Goal: Task Accomplishment & Management: Use online tool/utility

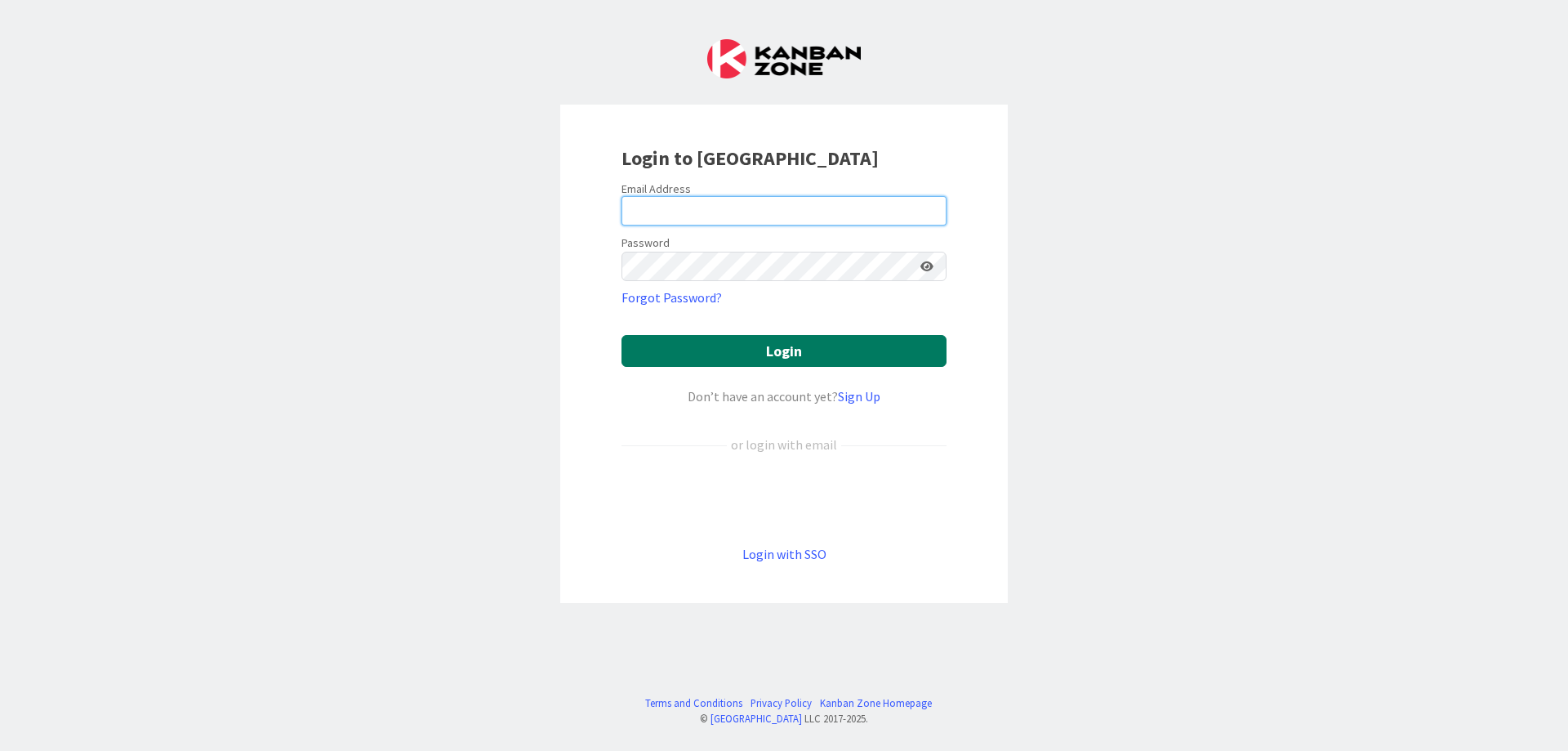
type input "[EMAIL_ADDRESS][DOMAIN_NAME]"
click at [728, 358] on button "Login" at bounding box center [784, 351] width 325 height 32
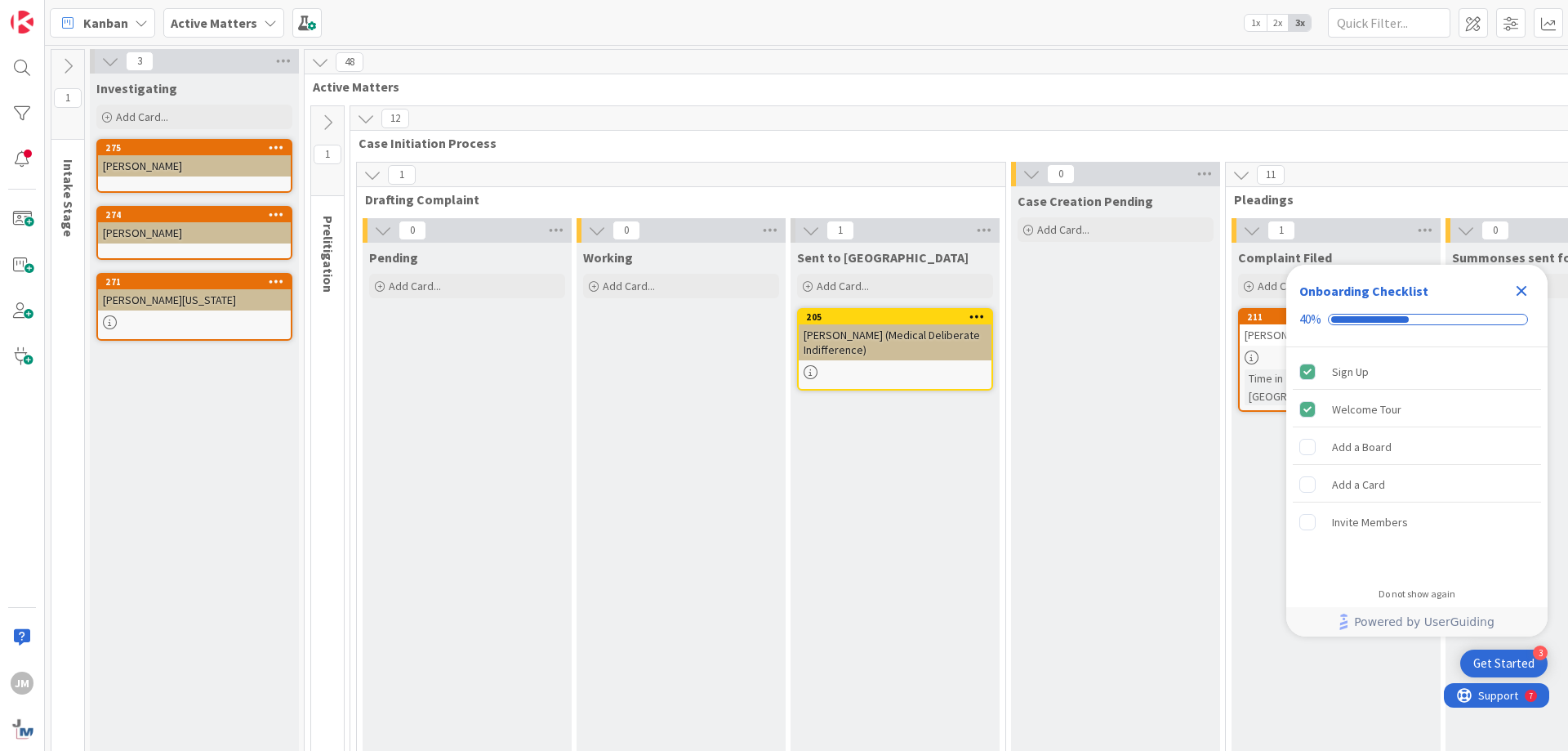
click at [1521, 288] on icon "Close Checklist" at bounding box center [1522, 291] width 10 height 10
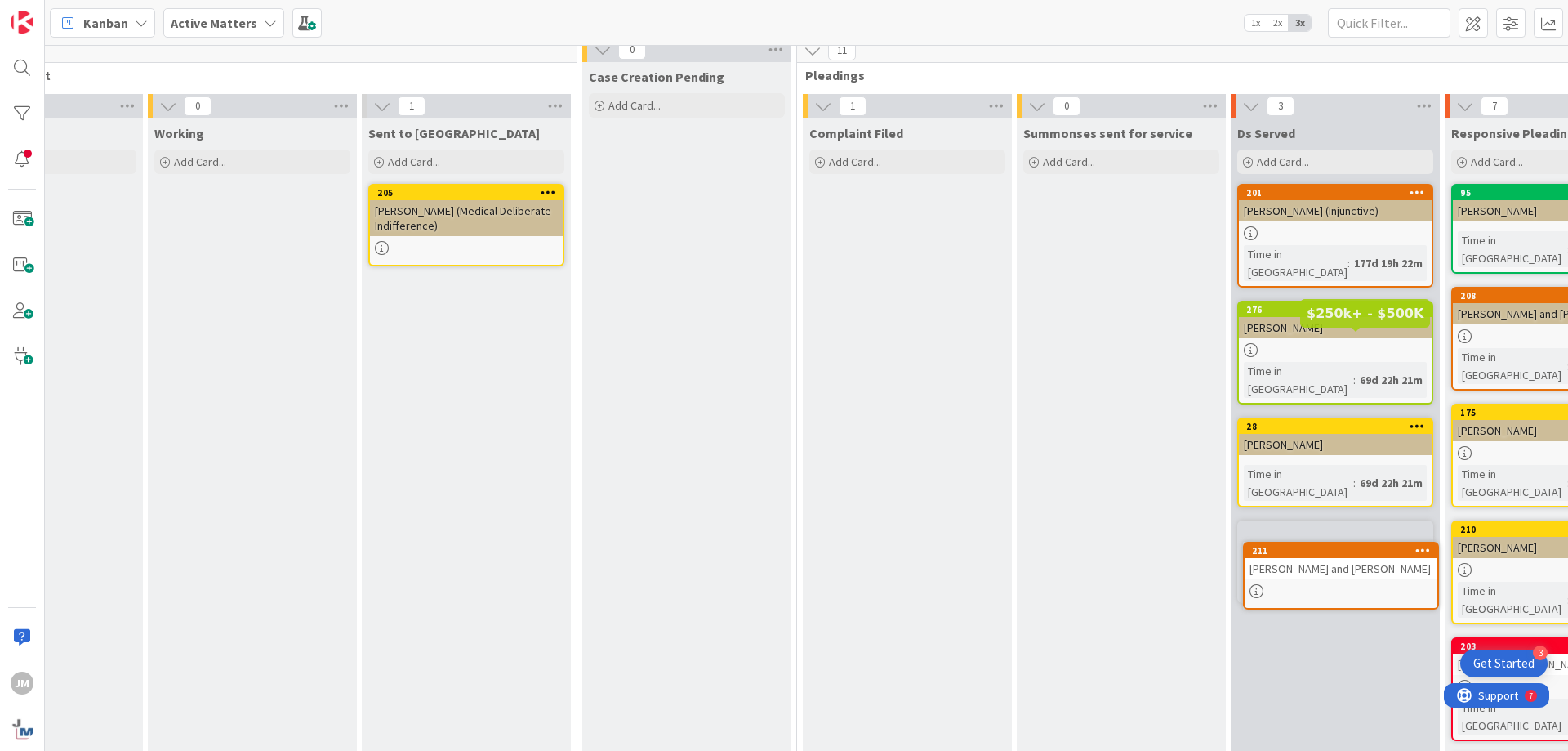
scroll to position [132, 429]
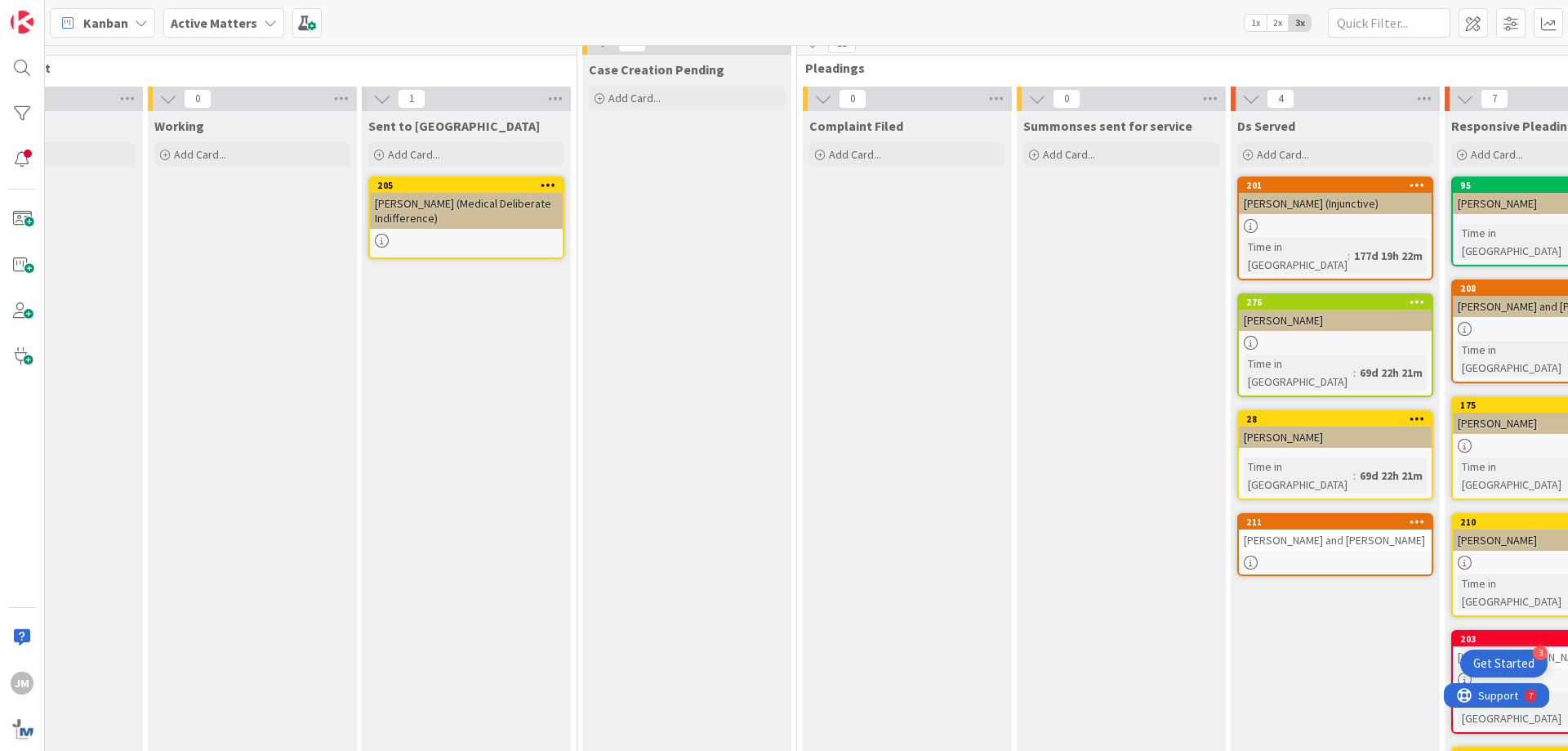
click at [645, 124] on div "Case Creation Pending Add Card..." at bounding box center [686, 651] width 209 height 1192
click at [627, 102] on span "Add Card..." at bounding box center [634, 99] width 52 height 15
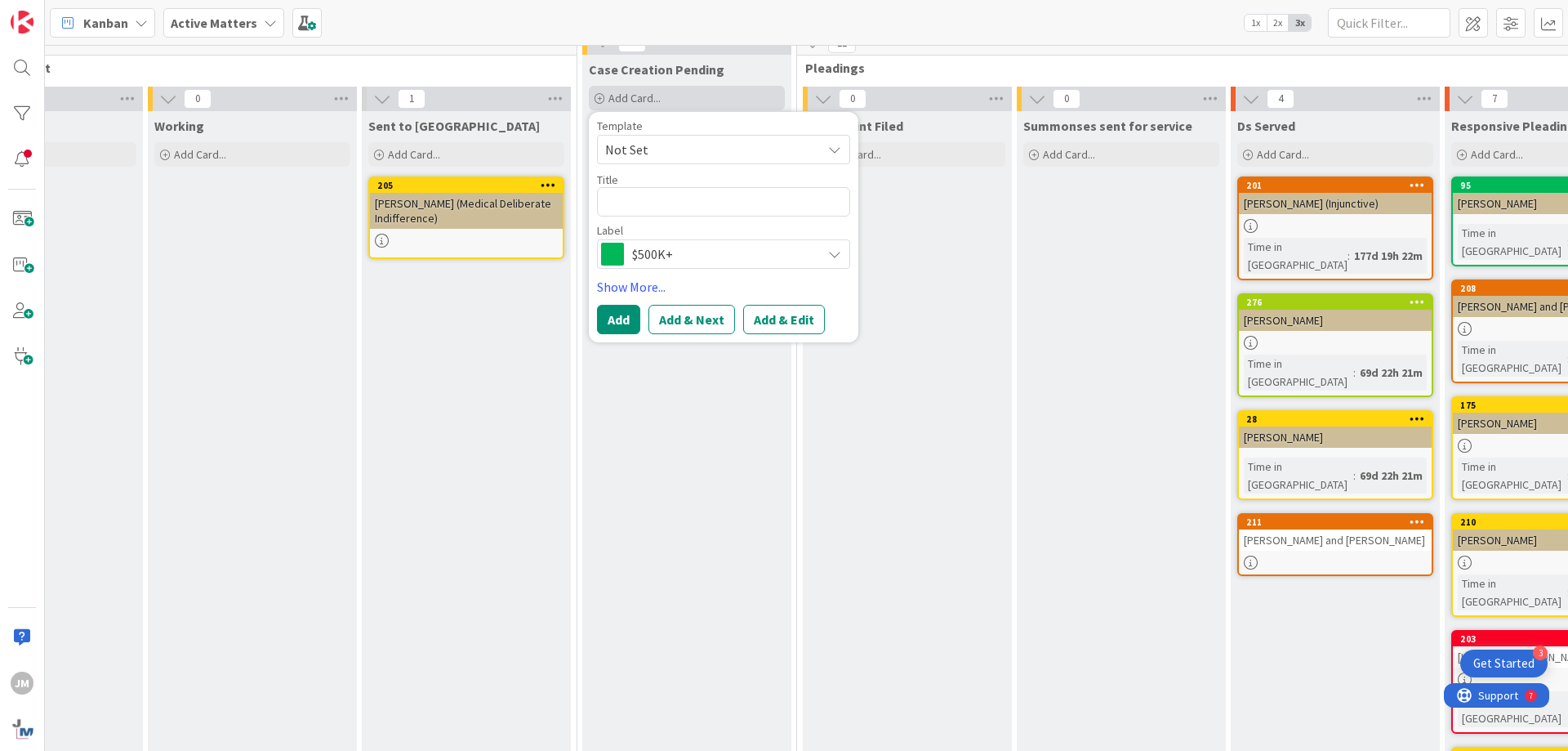
type textarea "x"
type textarea "D"
type textarea "x"
type textarea "Da"
type textarea "x"
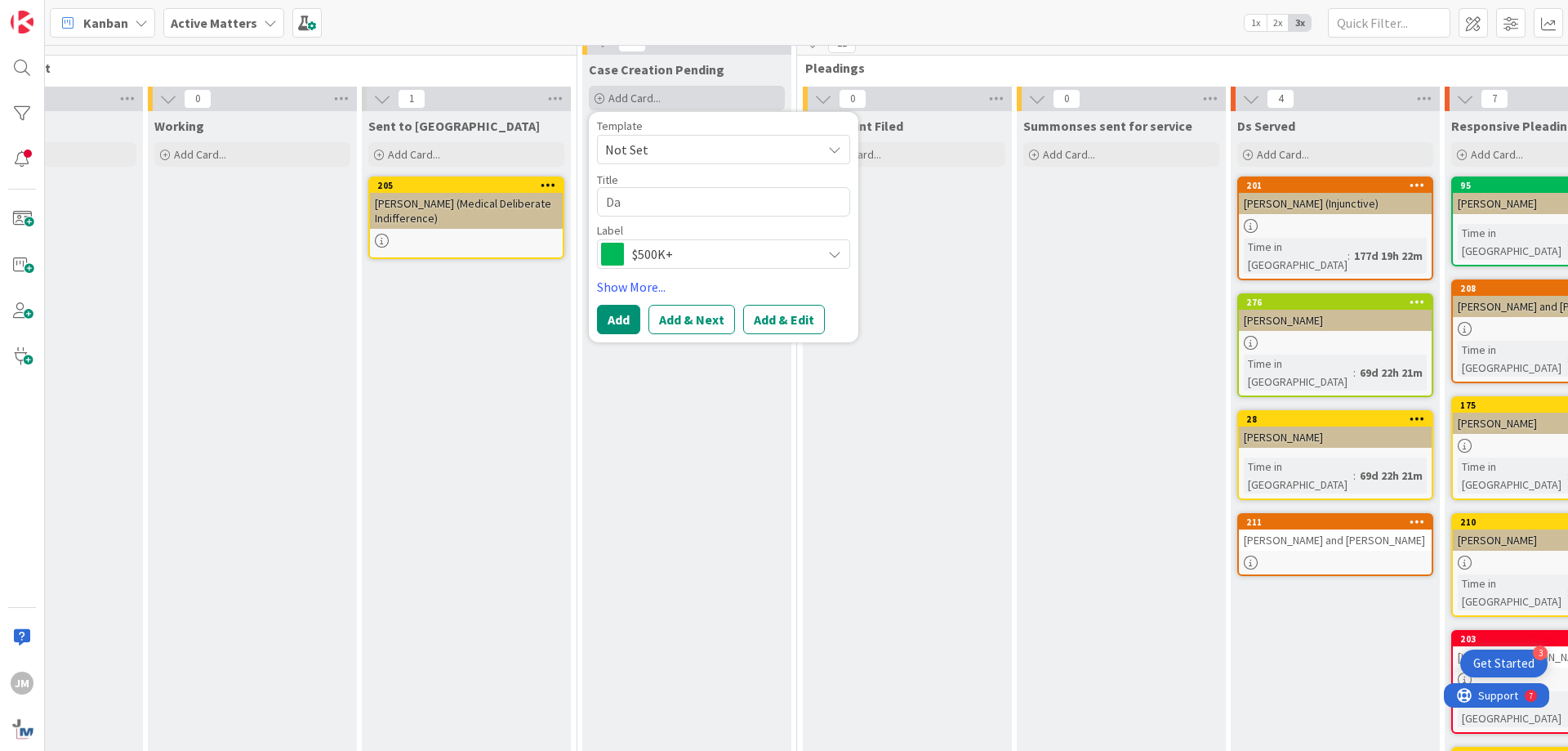
type textarea "Daz"
type textarea "x"
type textarea "[PERSON_NAME]"
type textarea "x"
type textarea "[PERSON_NAME],"
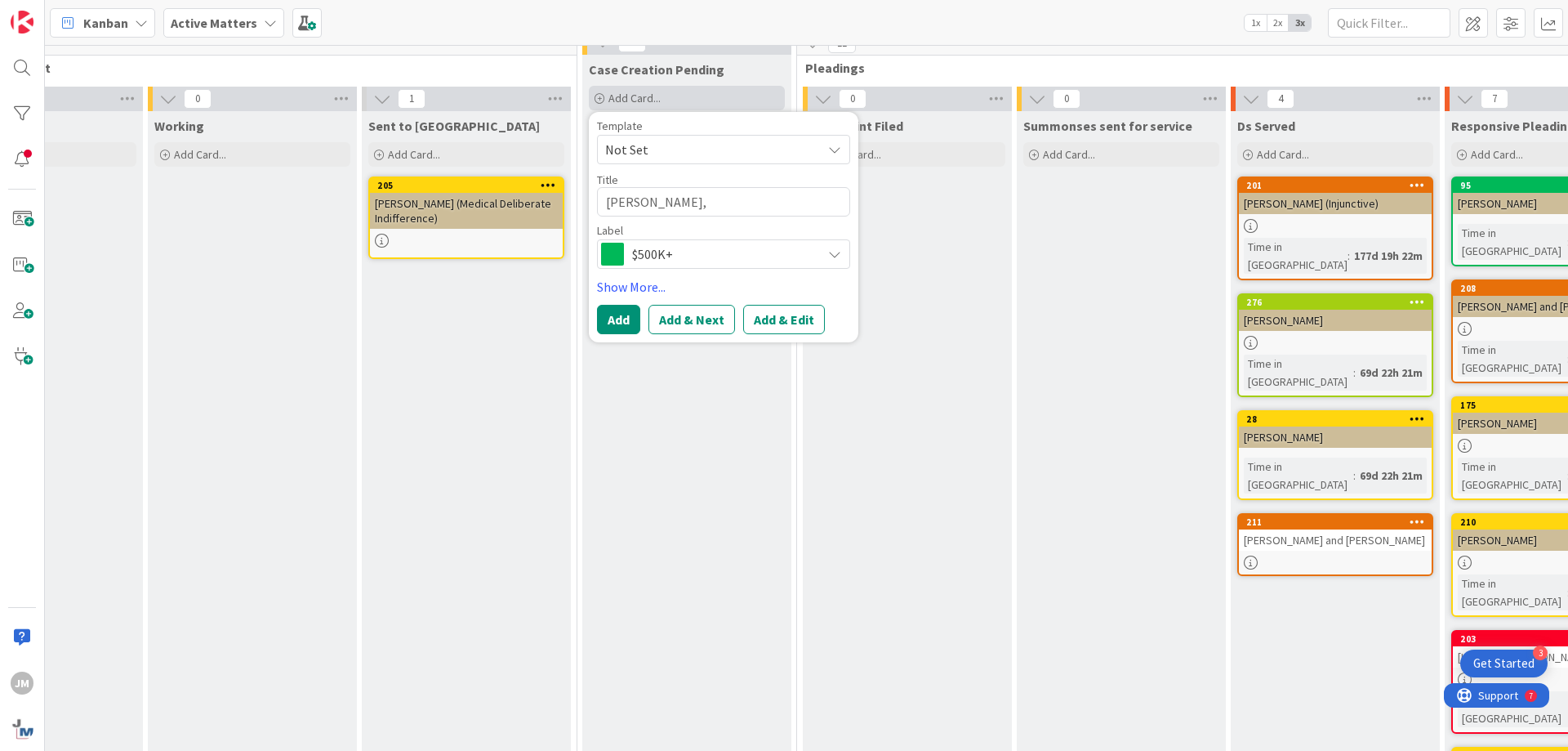
type textarea "x"
type textarea "[PERSON_NAME],"
type textarea "x"
type textarea "[PERSON_NAME], L"
type textarea "x"
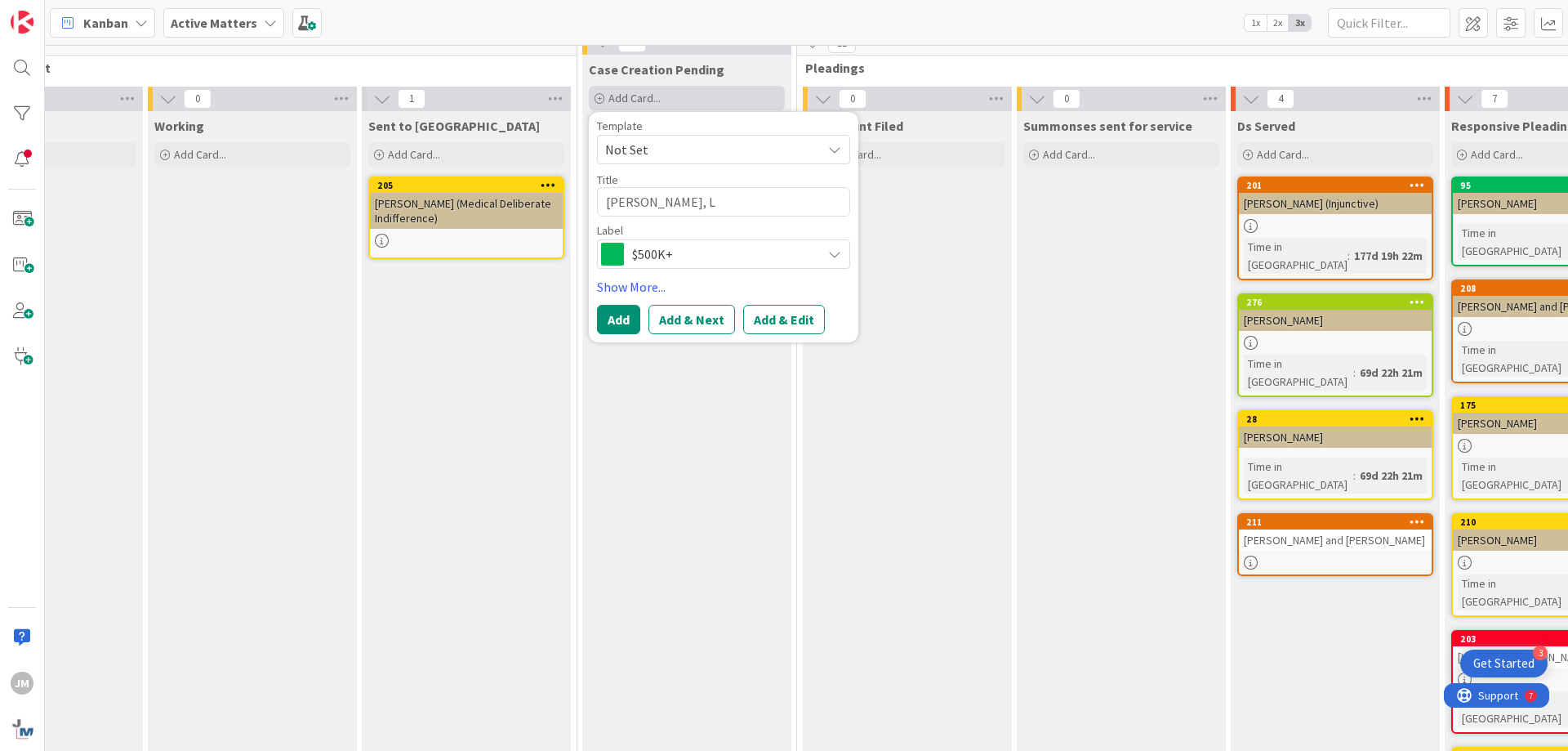
type textarea "[PERSON_NAME]"
type textarea "x"
type textarea "[PERSON_NAME], [PERSON_NAME]"
type textarea "x"
type textarea "[PERSON_NAME]"
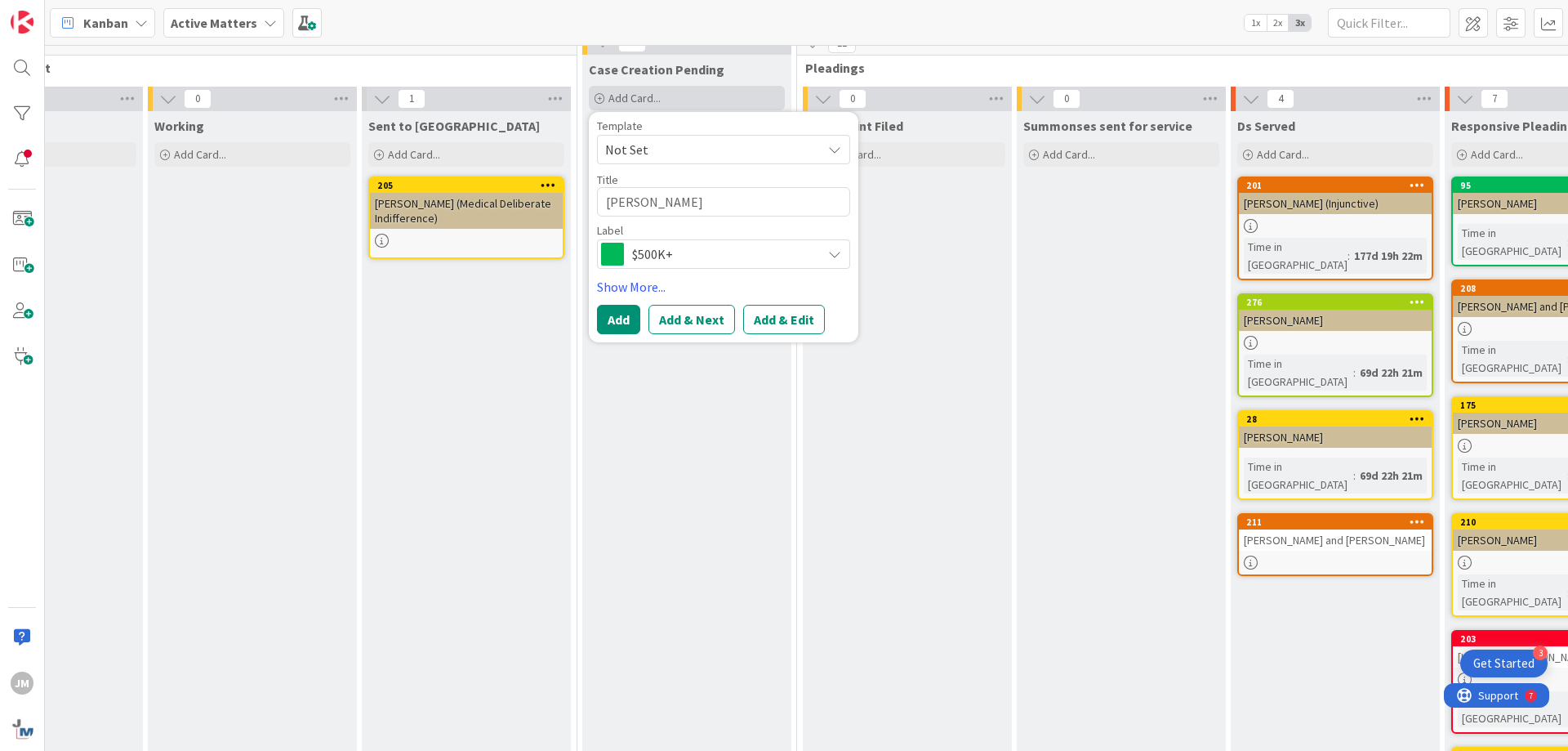
type textarea "x"
type textarea "[PERSON_NAME]"
type textarea "x"
type textarea "[PERSON_NAME] ("
type textarea "x"
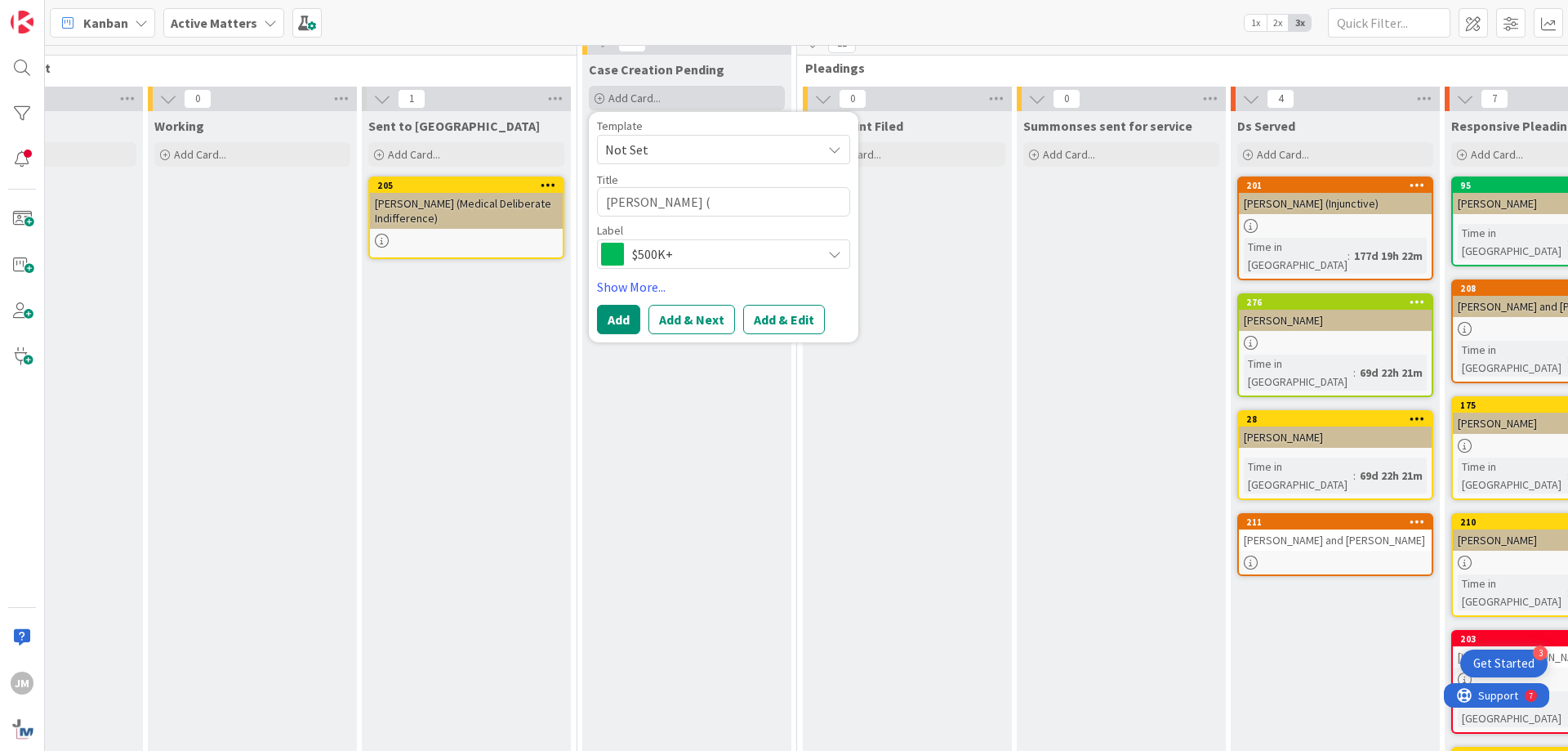
type textarea "[PERSON_NAME] ()"
type textarea "x"
type textarea "[PERSON_NAME] (F)"
type textarea "x"
type textarea "[PERSON_NAME] (FO)"
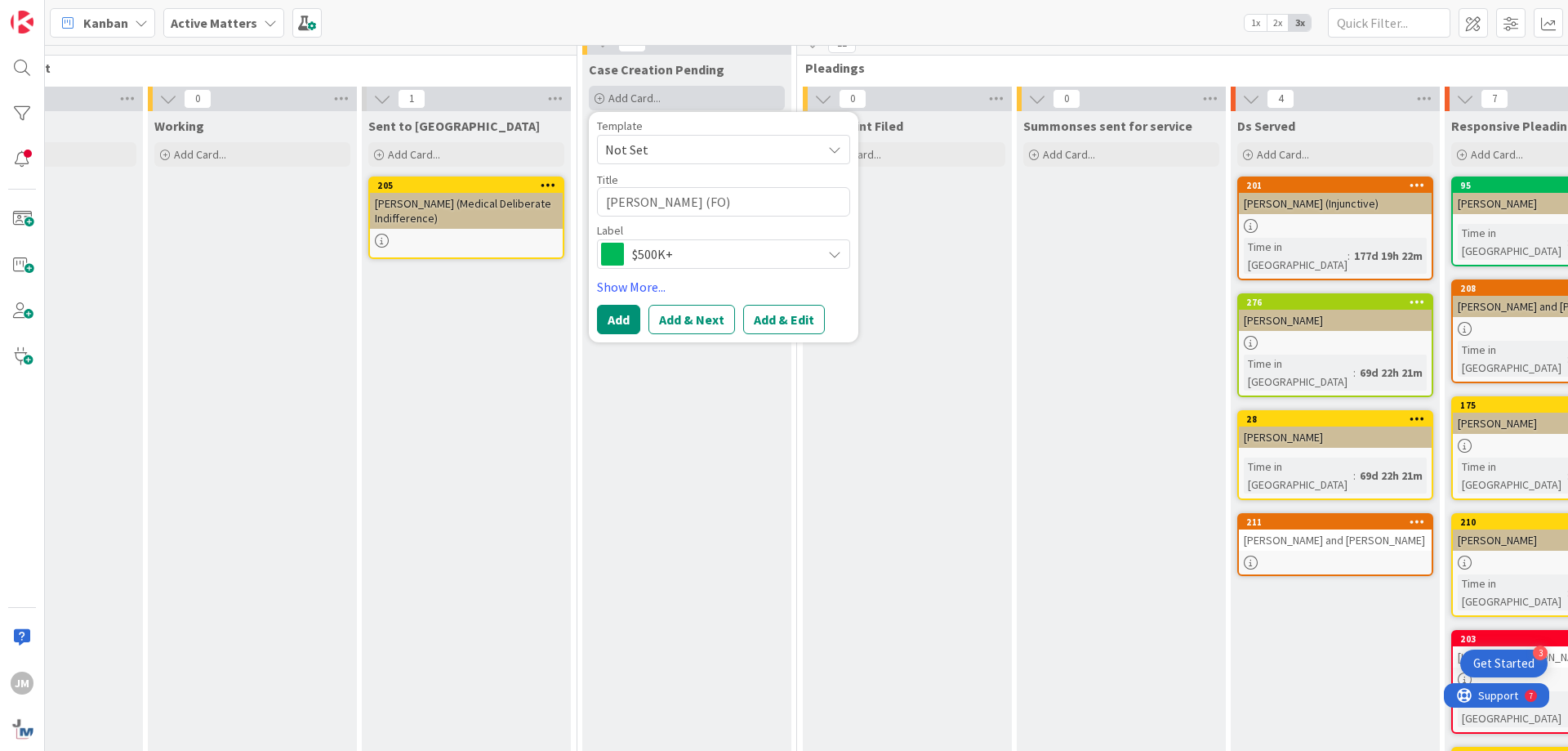
type textarea "x"
type textarea "[PERSON_NAME] (FOI)"
type textarea "x"
type textarea "[PERSON_NAME] (FOIA)"
type textarea "x"
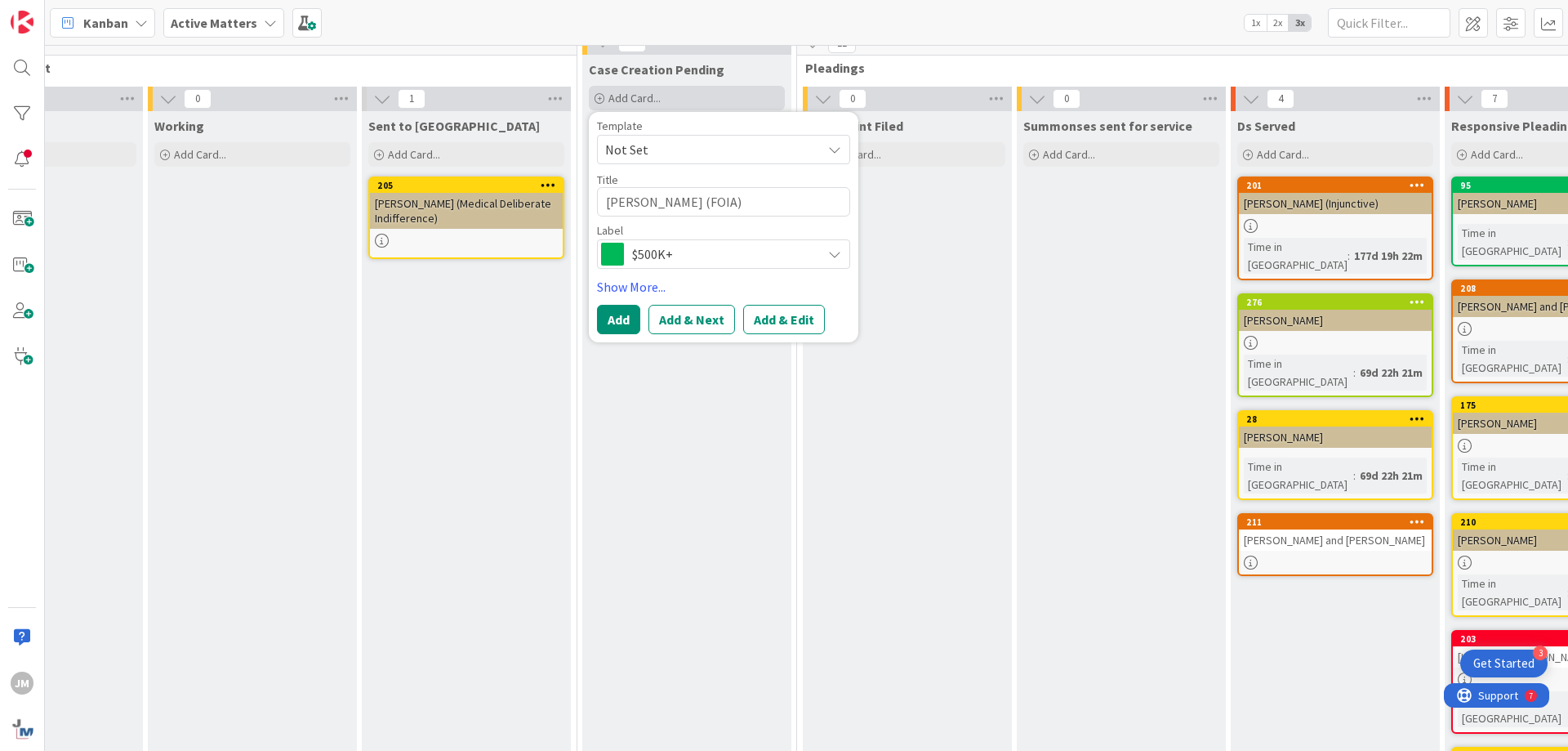
type textarea "[PERSON_NAME] (FOIA )"
type textarea "x"
type textarea "[PERSON_NAME] (FOIA L)"
type textarea "x"
type textarea "[PERSON_NAME] (FOIA La)"
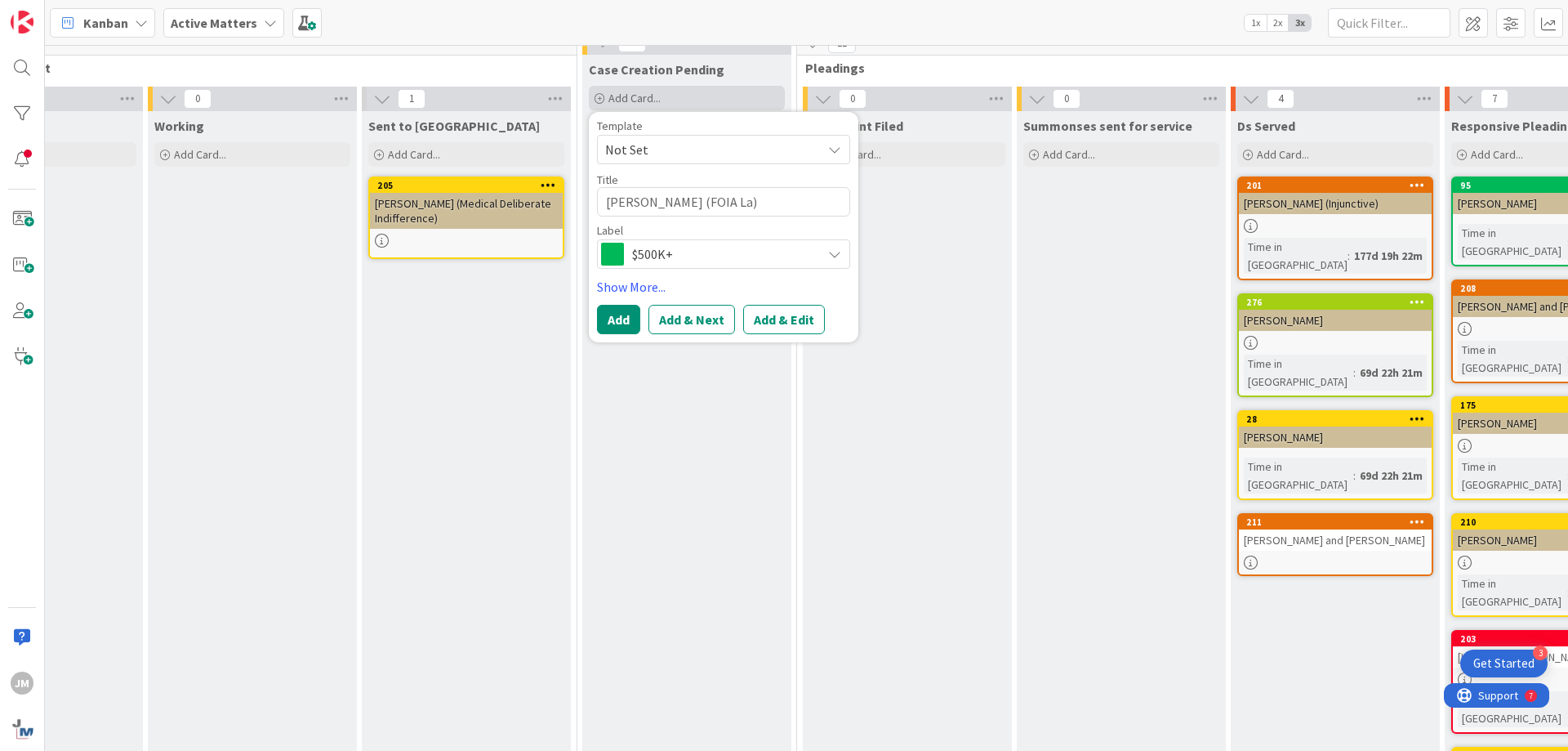
type textarea "x"
type textarea "[PERSON_NAME] (FOIA Law)"
type textarea "x"
type textarea "[PERSON_NAME] (FOIA Laws)"
type textarea "x"
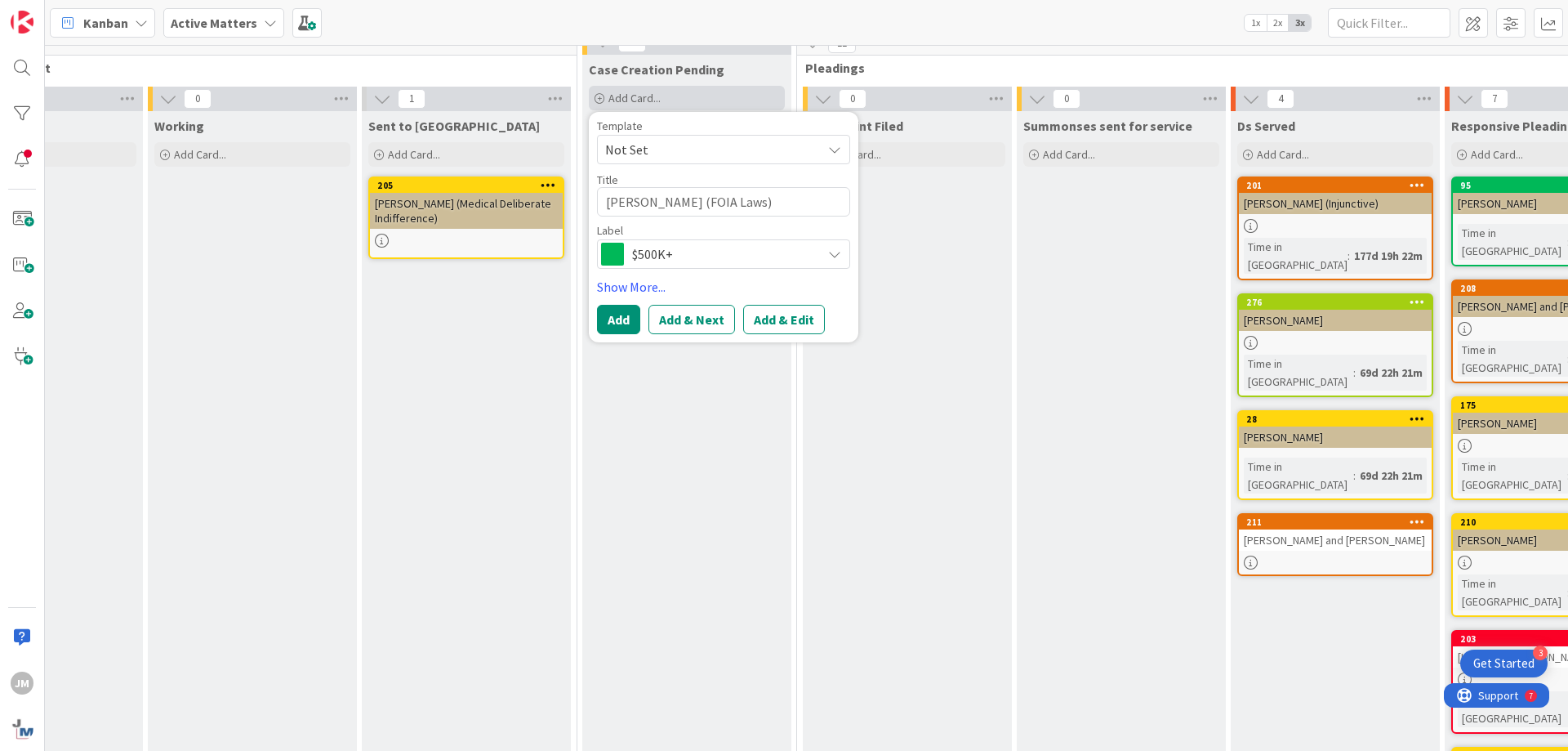
type textarea "[PERSON_NAME] (FOIA Lawsu)"
type textarea "x"
type textarea "[PERSON_NAME] (FOIA Lawsui)"
type textarea "x"
type textarea "[PERSON_NAME] (FOIA Lawsuit)"
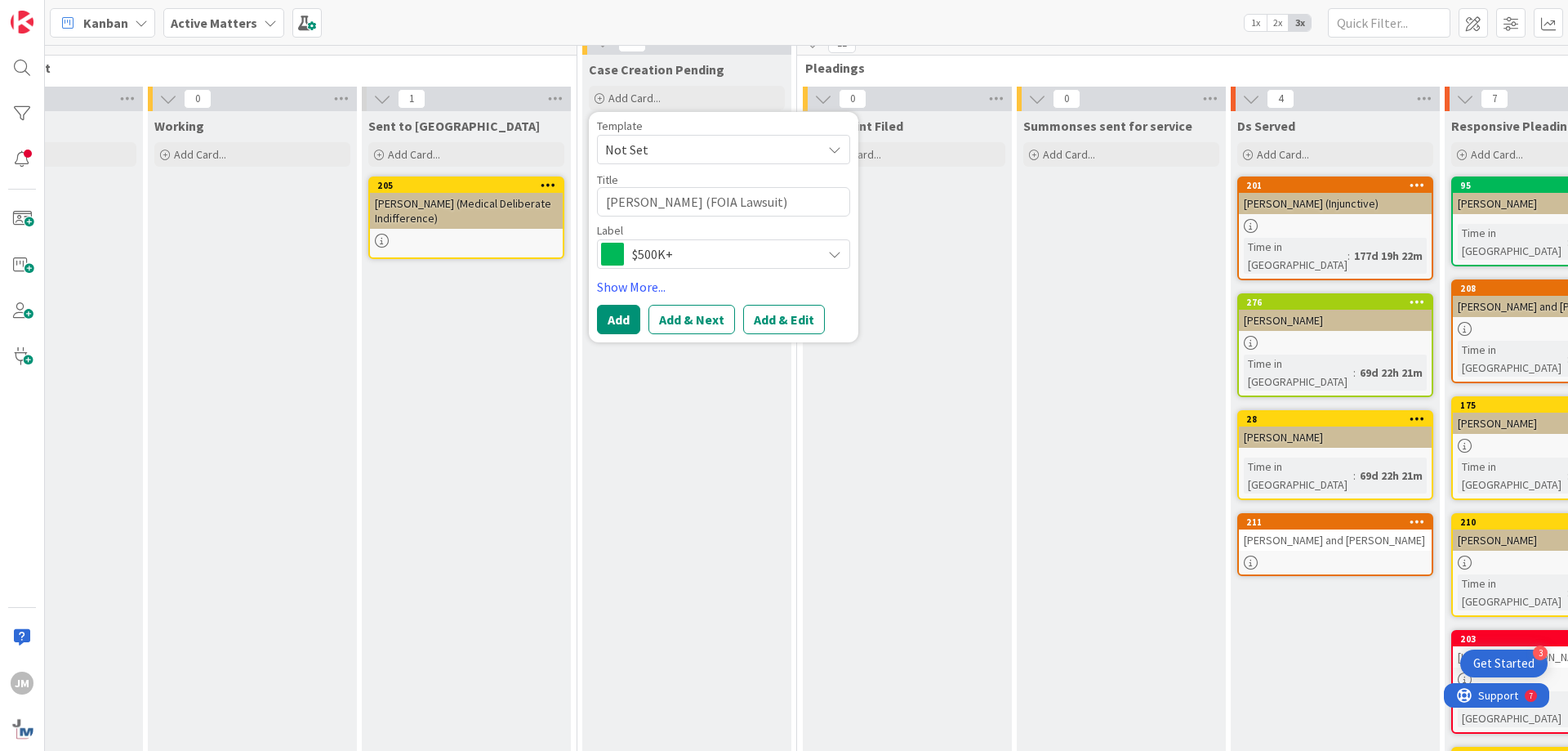
click at [690, 246] on span "$500K+" at bounding box center [723, 254] width 181 height 23
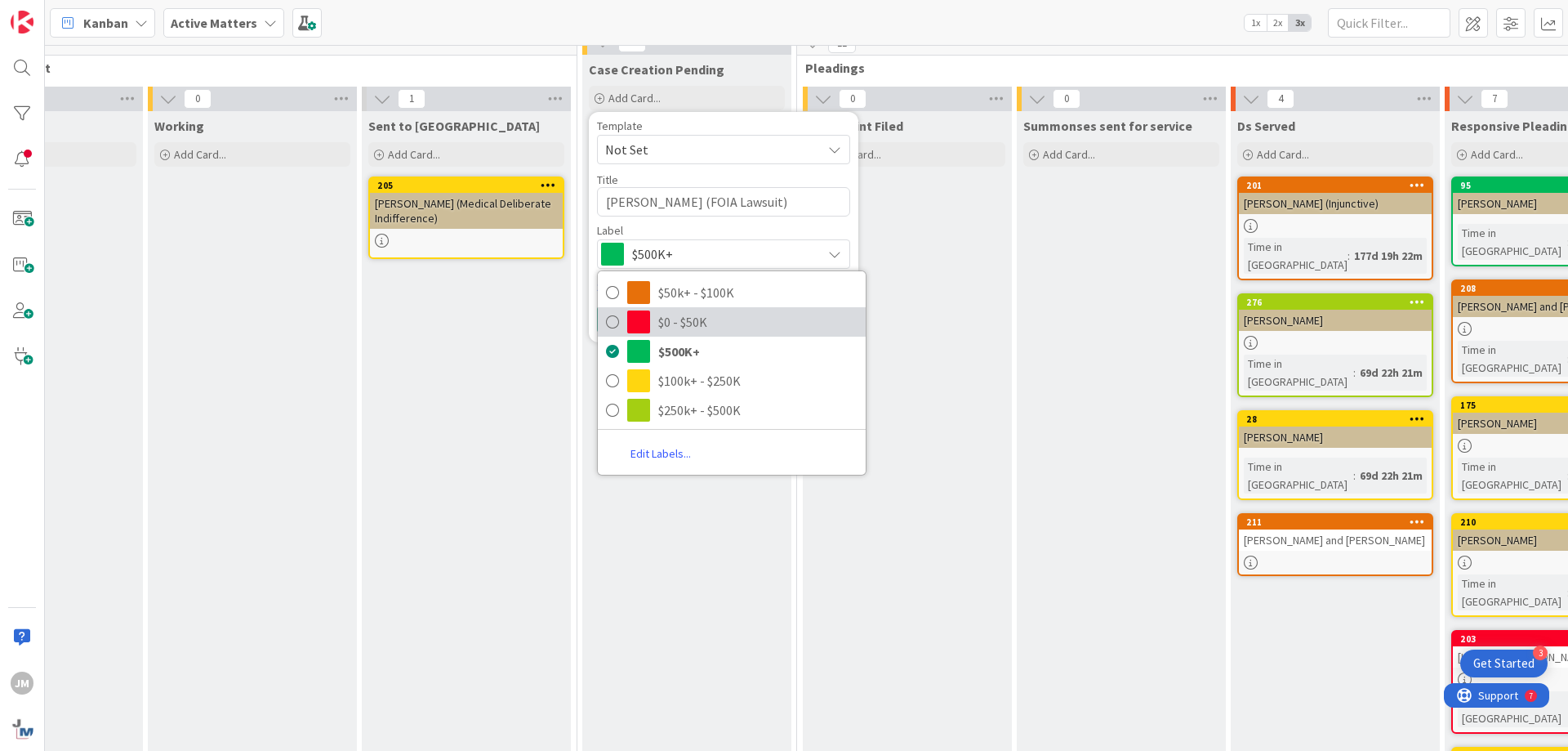
click at [663, 326] on span "$0 - $50K" at bounding box center [758, 322] width 200 height 24
type textarea "x"
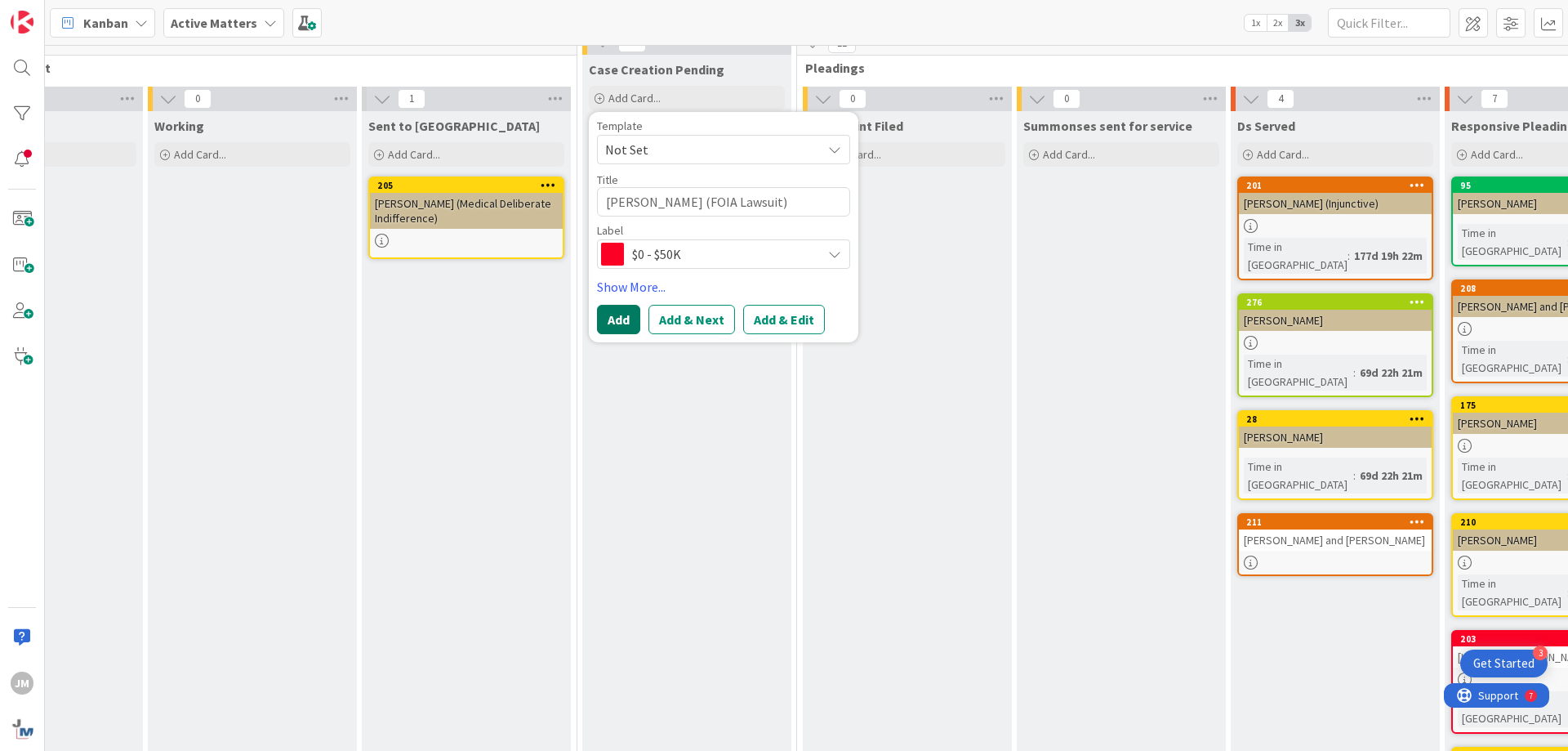
click at [618, 323] on button "Add" at bounding box center [619, 320] width 44 height 30
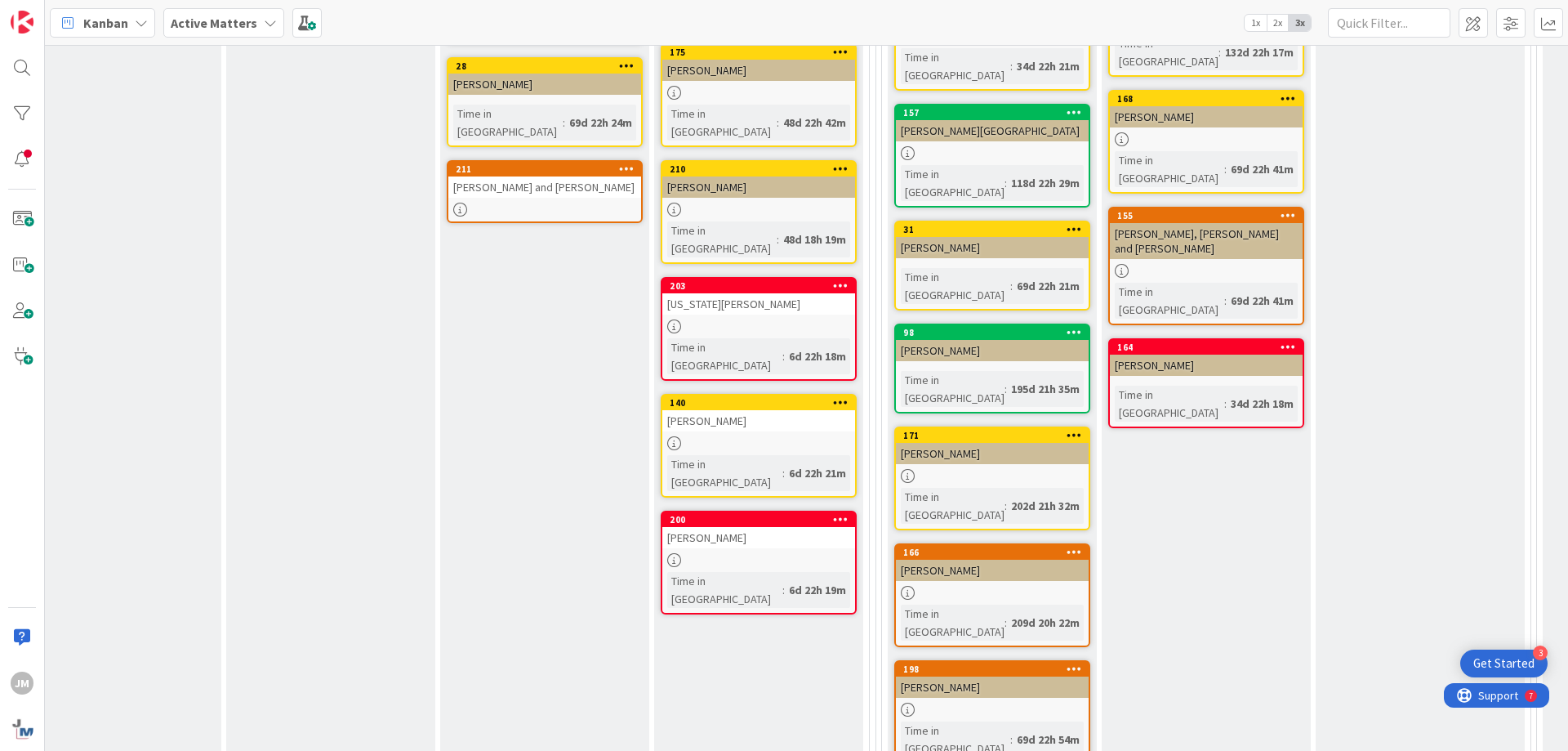
scroll to position [486, 1220]
